Goal: Task Accomplishment & Management: Manage account settings

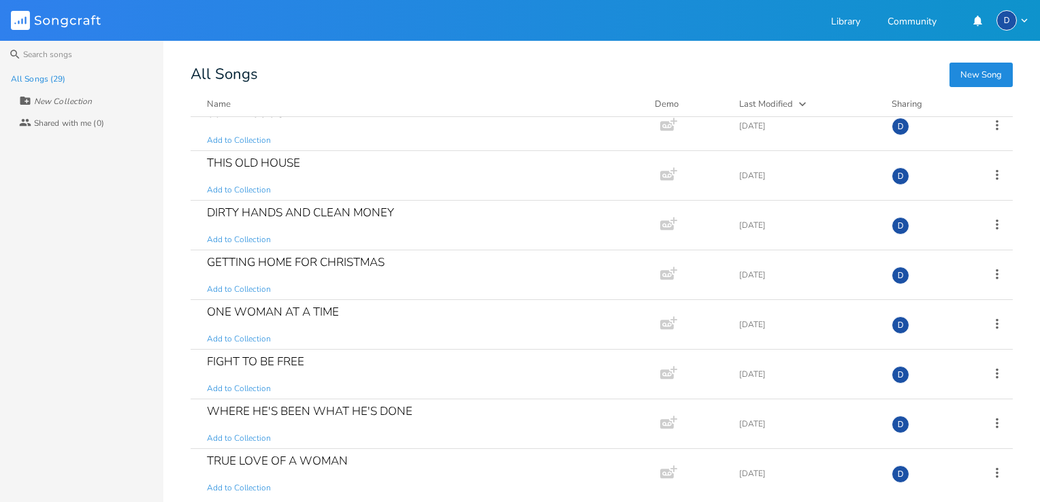
scroll to position [41, 0]
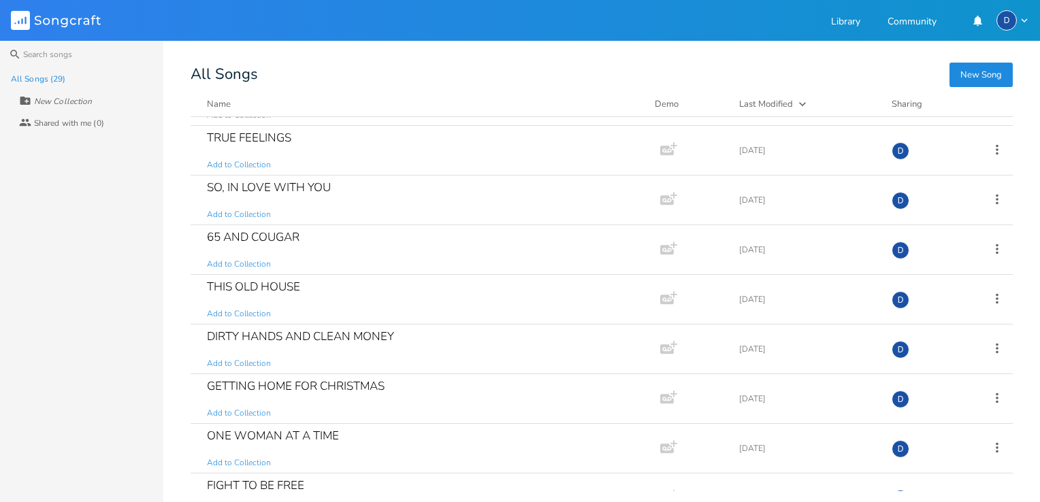
drag, startPoint x: 1010, startPoint y: 0, endPoint x: 637, endPoint y: 38, distance: 374.1
click at [637, 38] on header "Songcraft Library Community D" at bounding box center [520, 20] width 1040 height 41
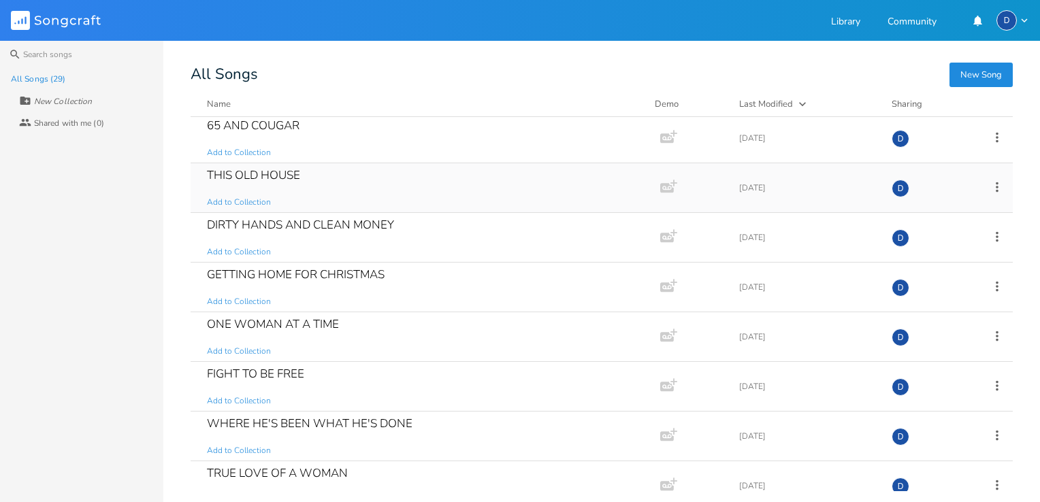
scroll to position [0, 0]
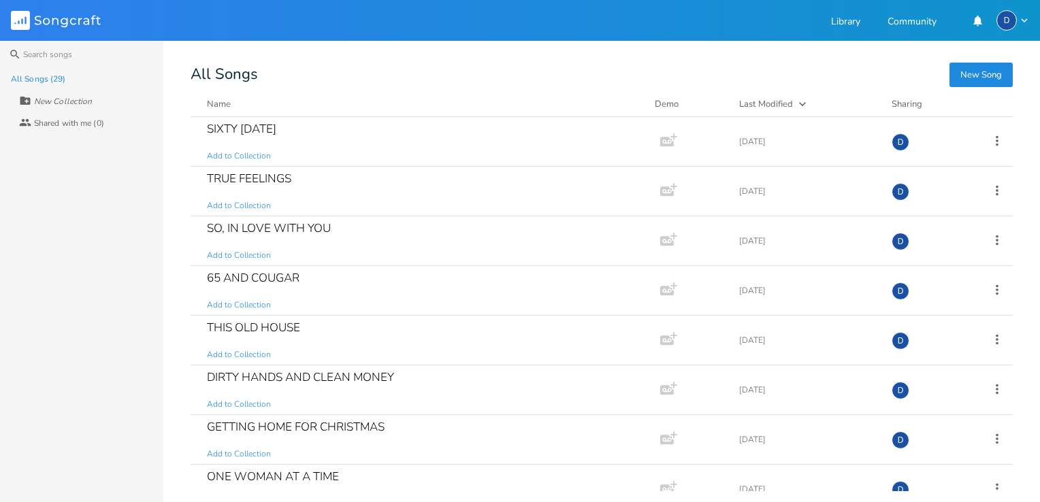
click at [1023, 16] on icon "button" at bounding box center [1024, 20] width 12 height 12
click at [947, 42] on span "Account Settings" at bounding box center [956, 42] width 63 height 9
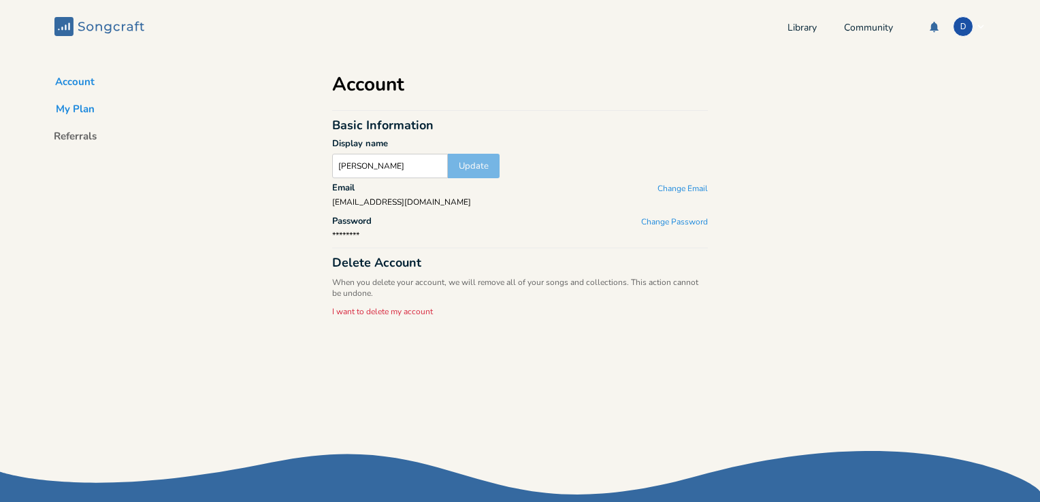
click at [84, 110] on button "My Plan" at bounding box center [75, 111] width 61 height 19
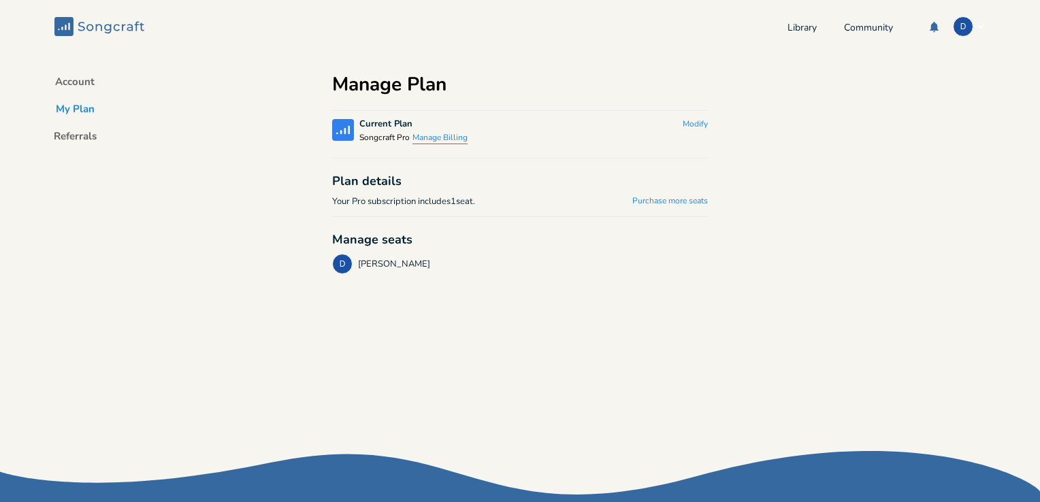
click at [435, 140] on button "Manage Billing" at bounding box center [439, 139] width 55 height 12
